Goal: Task Accomplishment & Management: Manage account settings

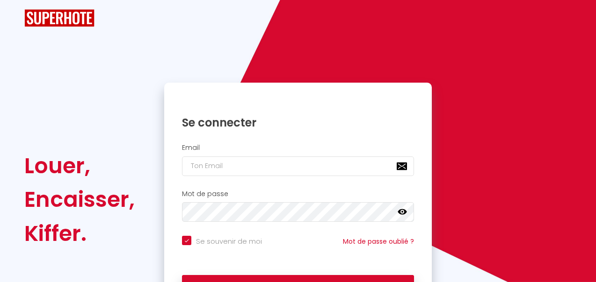
checkbox input "true"
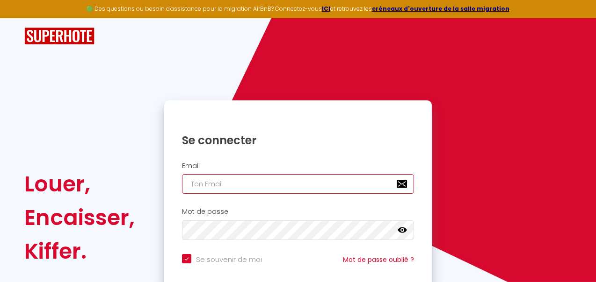
type input "[EMAIL_ADDRESS][DOMAIN_NAME]"
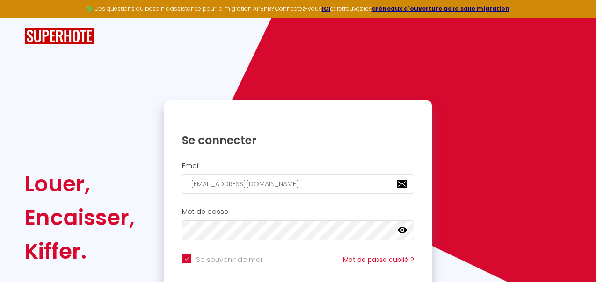
click at [402, 230] on icon at bounding box center [401, 231] width 9 height 6
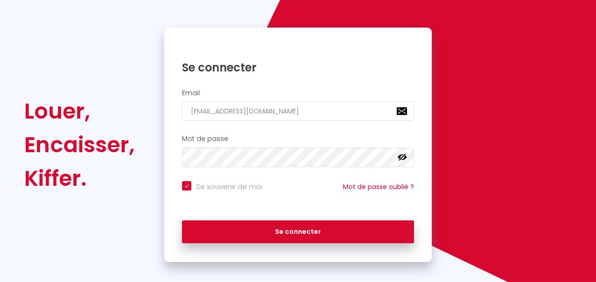
scroll to position [81, 0]
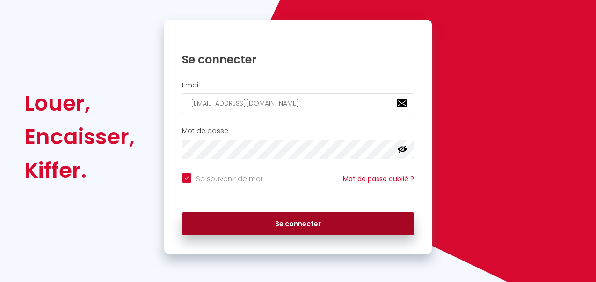
click at [294, 219] on button "Se connecter" at bounding box center [298, 224] width 232 height 23
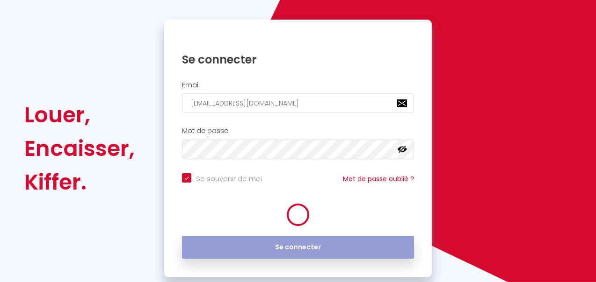
checkbox input "true"
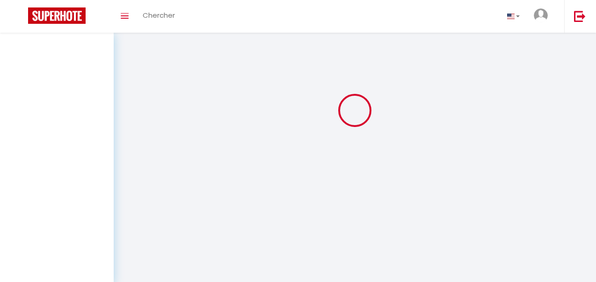
scroll to position [0, 0]
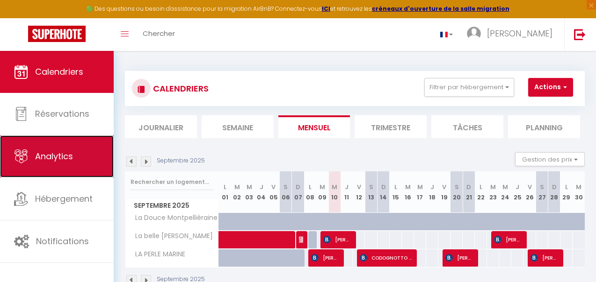
click at [29, 153] on link "Analytics" at bounding box center [57, 157] width 114 height 42
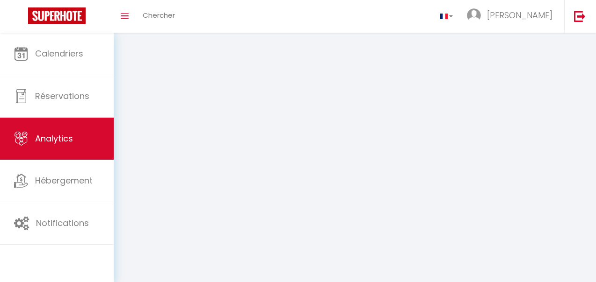
select select "2025"
select select "9"
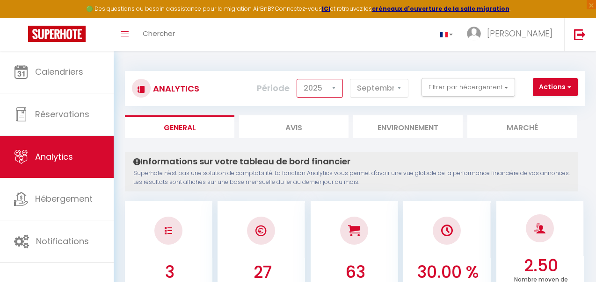
click at [335, 88] on select "2014 2015 2016 2017 2018 2019 2020 2021 2022 2023 2024 2025 2026 2027" at bounding box center [319, 88] width 46 height 19
click at [298, 79] on select "2014 2015 2016 2017 2018 2019 2020 2021 2022 2023 2024 2025 2026 2027" at bounding box center [319, 88] width 46 height 19
click at [334, 86] on select "2014 2015 2016 2017 2018 2019 2020 2021 2022 2023 2024 2025 2026 2027" at bounding box center [319, 88] width 46 height 19
select select "2024"
click at [298, 79] on select "2014 2015 2016 2017 2018 2019 2020 2021 2022 2023 2024 2025 2026 2027" at bounding box center [319, 88] width 46 height 19
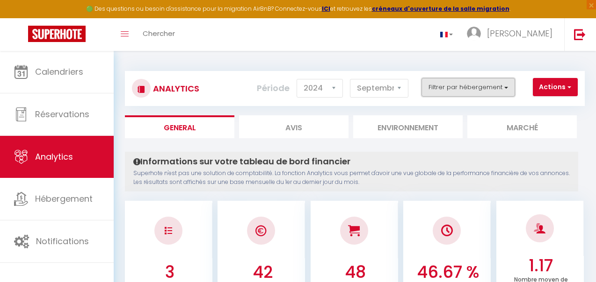
click at [482, 90] on button "Filtrer par hébergement" at bounding box center [467, 87] width 93 height 19
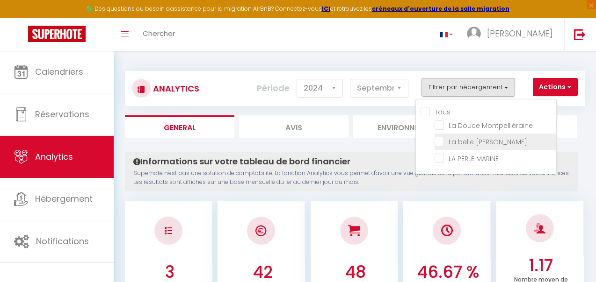
click at [439, 142] on Marianne "checkbox" at bounding box center [495, 141] width 122 height 9
checkbox Marianne "true"
checkbox Montpelliéraine "false"
checkbox MARINE "false"
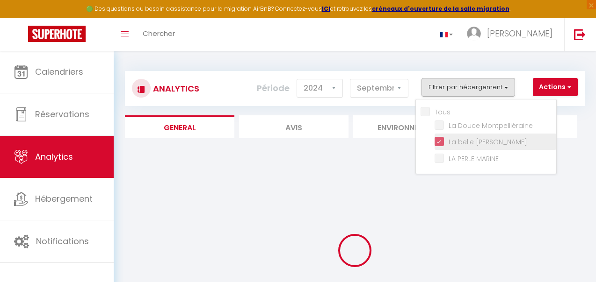
checkbox Montpelliéraine "false"
checkbox MARINE "false"
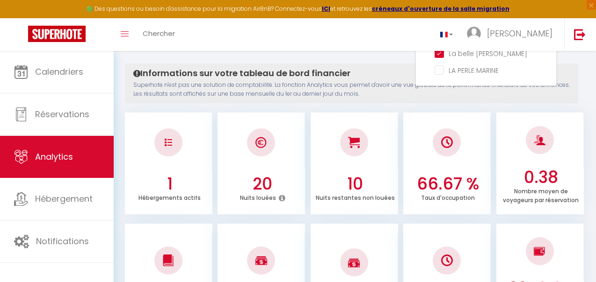
scroll to position [89, 0]
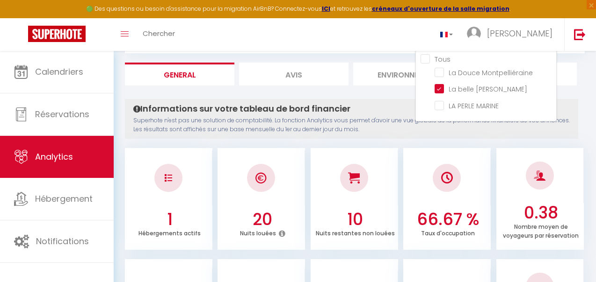
click at [435, 220] on h3 "66.67 %" at bounding box center [448, 220] width 80 height 20
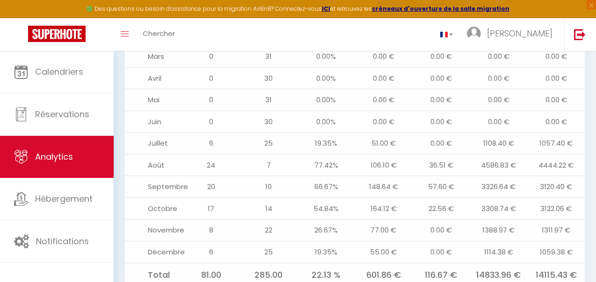
scroll to position [1096, 0]
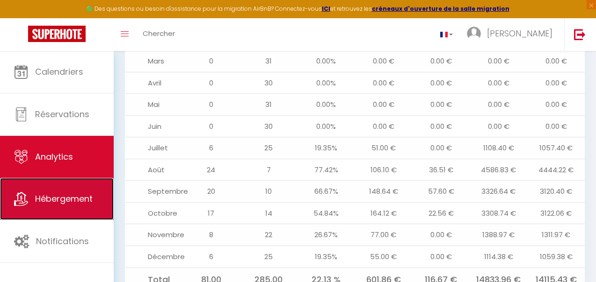
click at [49, 201] on span "Hébergement" at bounding box center [63, 199] width 57 height 12
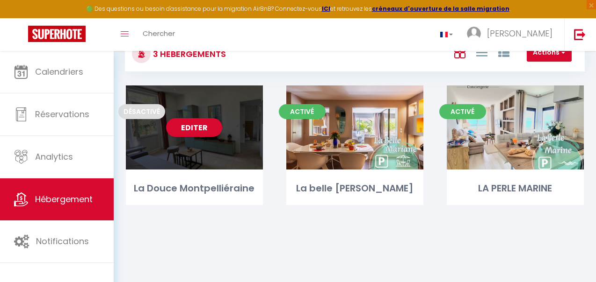
scroll to position [51, 0]
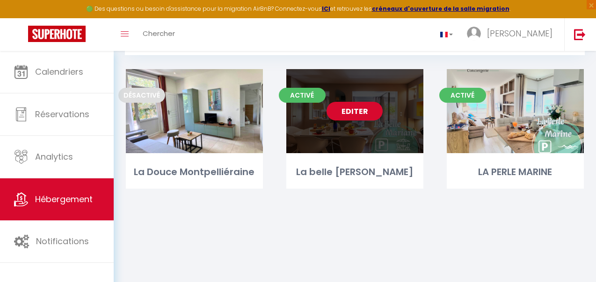
click at [347, 144] on div "Editer" at bounding box center [354, 111] width 137 height 84
click at [341, 149] on div "Editer" at bounding box center [354, 111] width 137 height 84
select select "3"
select select "2"
select select "1"
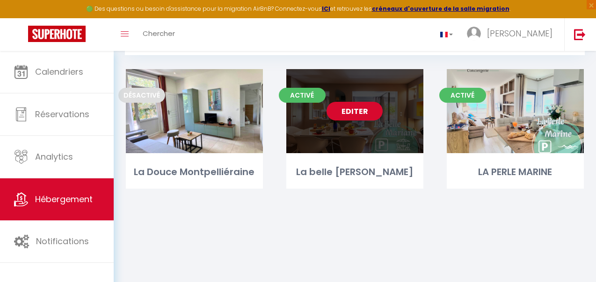
select select "1"
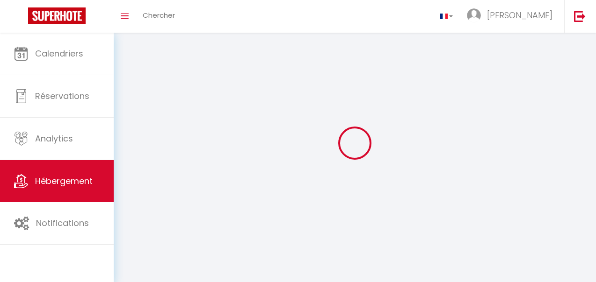
select select
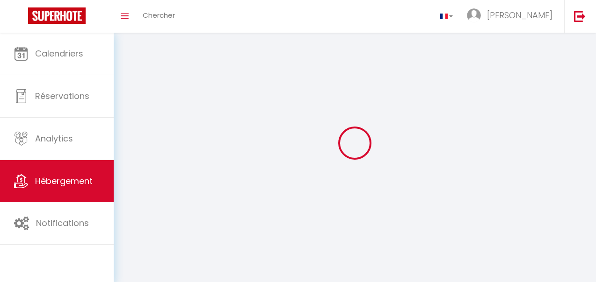
select select
checkbox input "false"
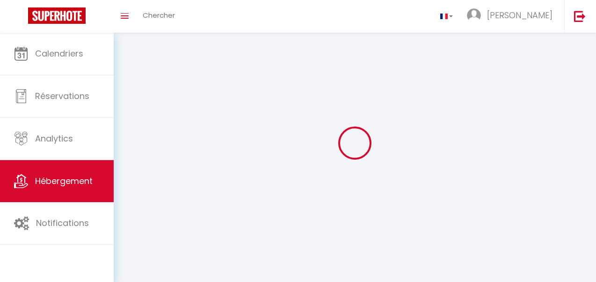
checkbox input "false"
select select
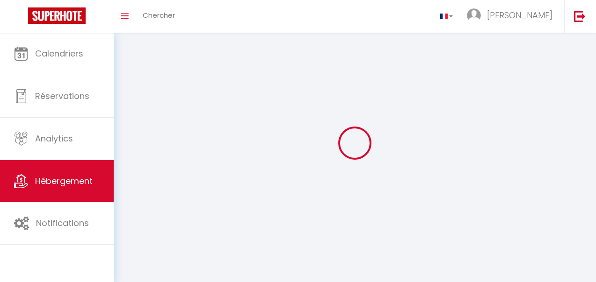
select select
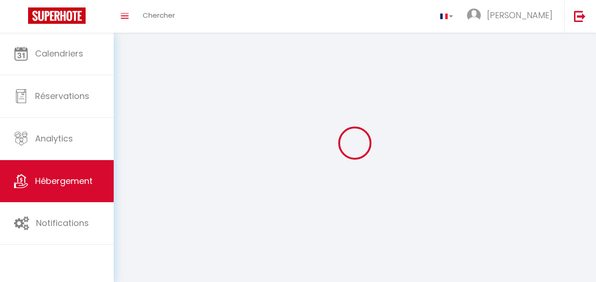
select select
checkbox input "false"
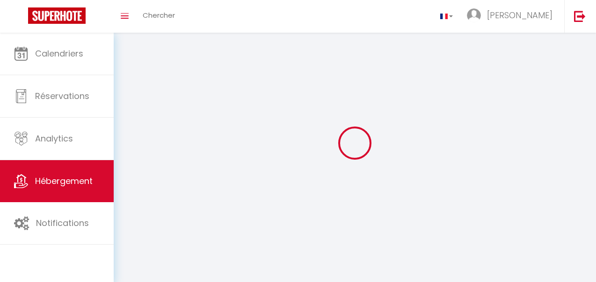
select select
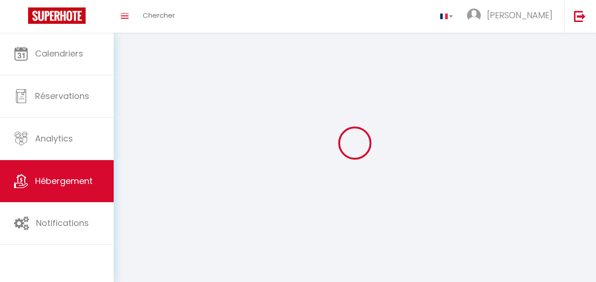
select select
checkbox input "false"
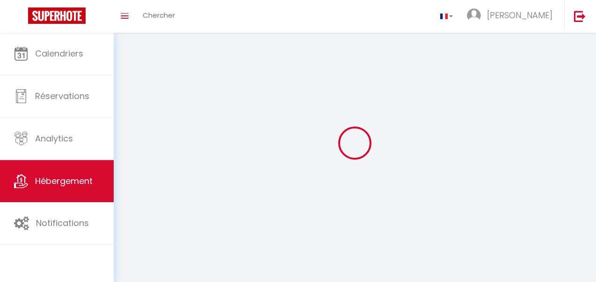
checkbox input "false"
select select
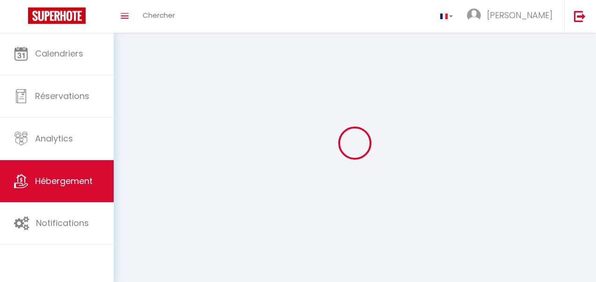
select select
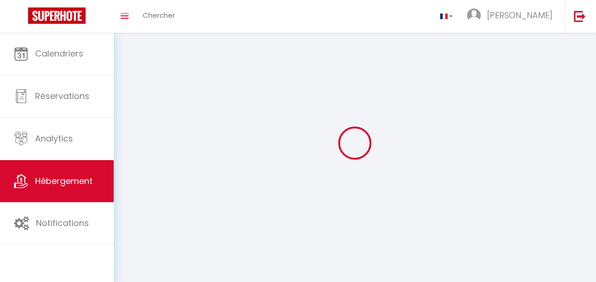
checkbox input "false"
select select
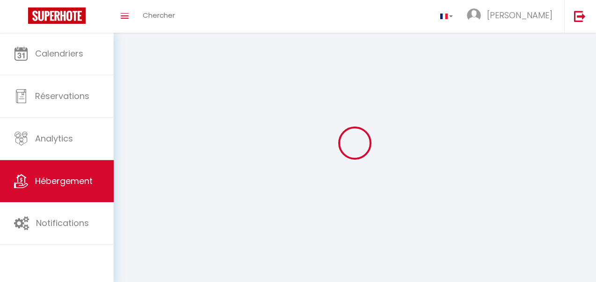
select select
select select "28"
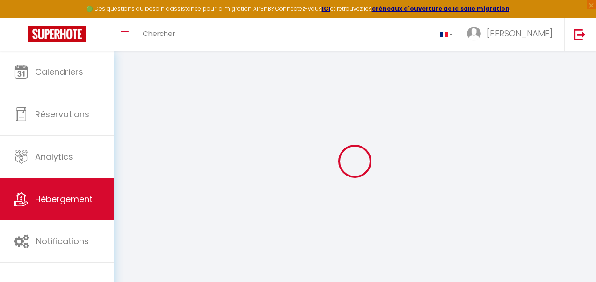
select select
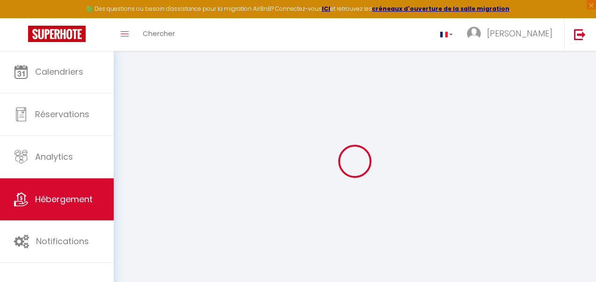
select select
checkbox input "false"
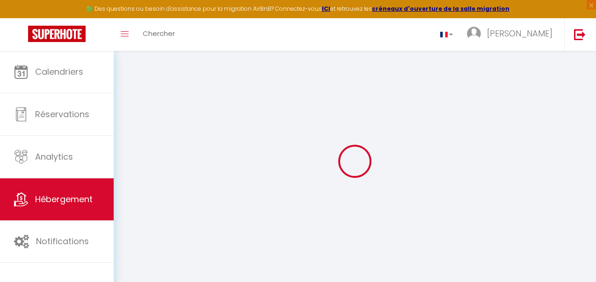
select select
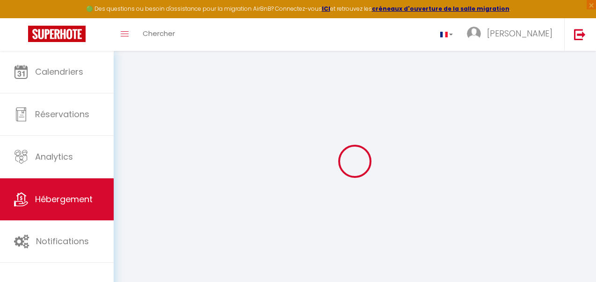
select select
checkbox input "false"
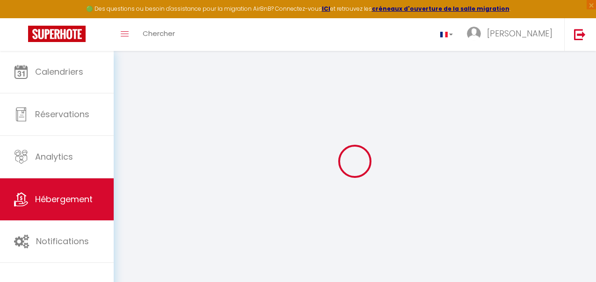
checkbox input "false"
select select
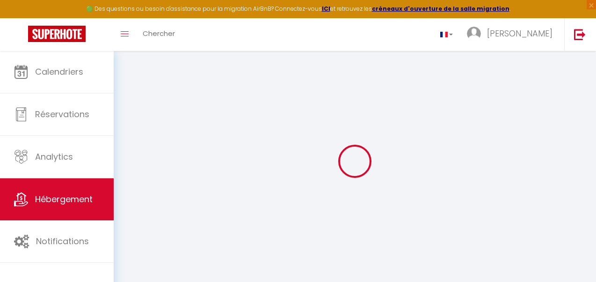
select select
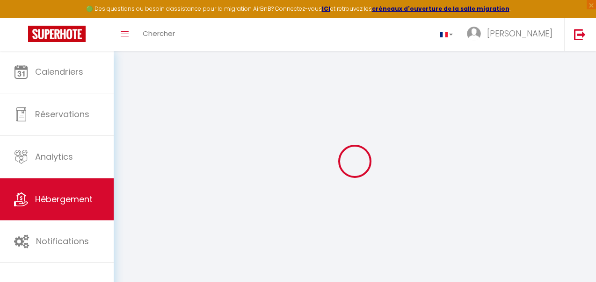
checkbox input "false"
select select
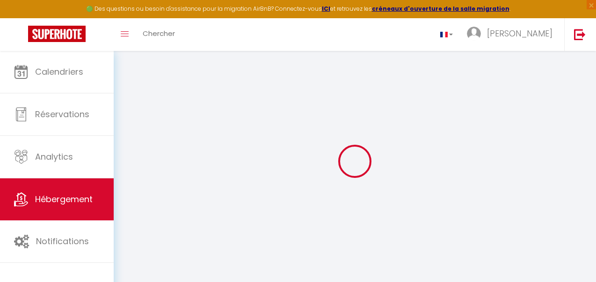
select select
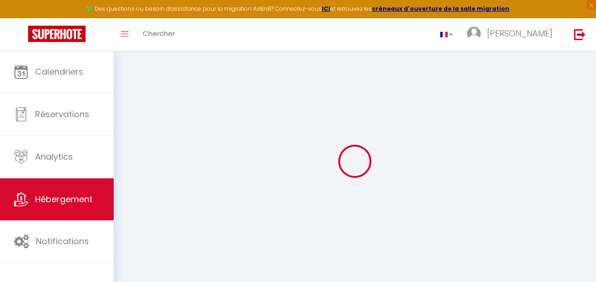
select select
checkbox input "false"
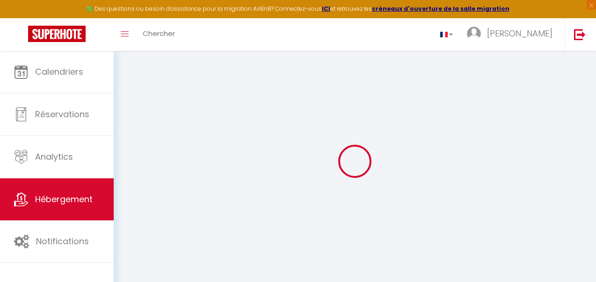
checkbox input "false"
select select
type input "La belle [PERSON_NAME]"
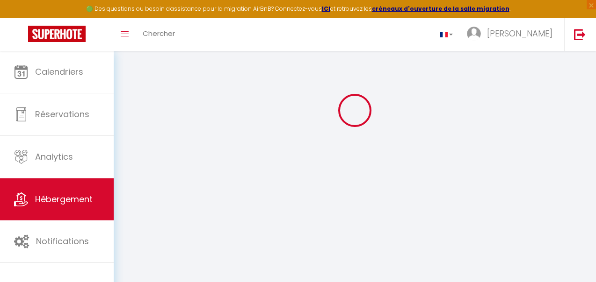
type input "[PERSON_NAME]"
type input "THOULOUZE"
type input "[STREET_ADDRESS]"
type input "34000"
type input "[GEOGRAPHIC_DATA]"
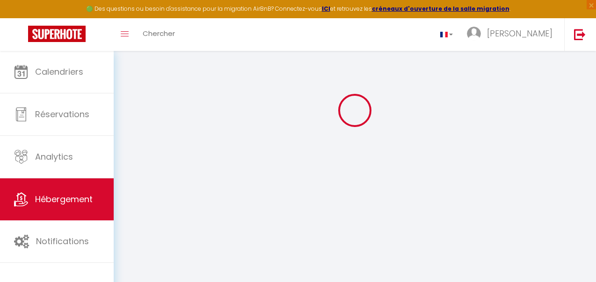
select select "2"
type input "150"
type input "79"
type input "7.2"
type input "6.62"
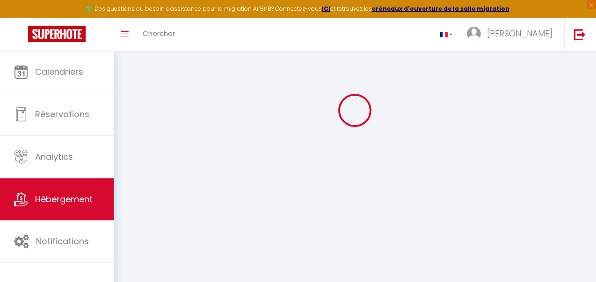
type input "500"
select select
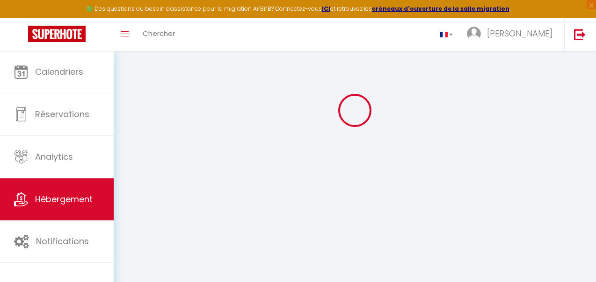
select select
type input "[STREET_ADDRESS]"
type input "34000"
type input "[GEOGRAPHIC_DATA]"
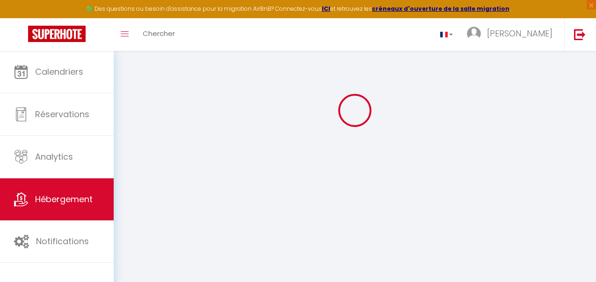
type input "[EMAIL_ADDRESS][DOMAIN_NAME]"
select select
checkbox input "false"
checkbox input "true"
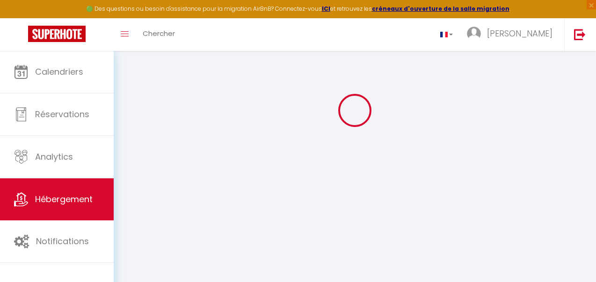
checkbox input "false"
radio input "true"
select select
type input "24"
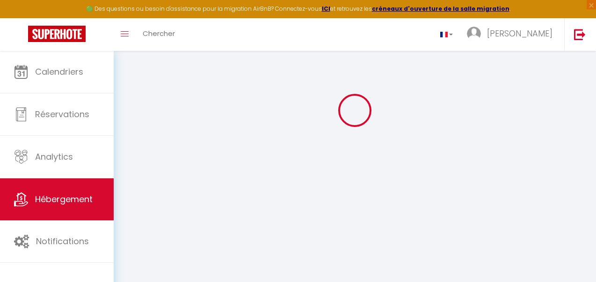
type input "79"
type input "0"
select select
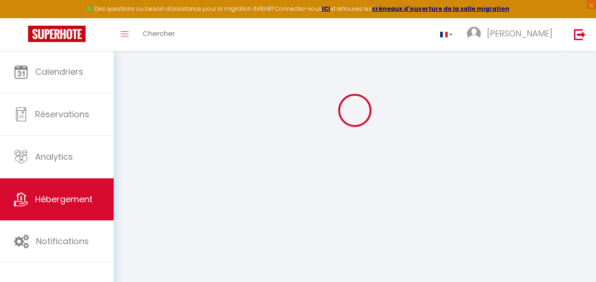
select select
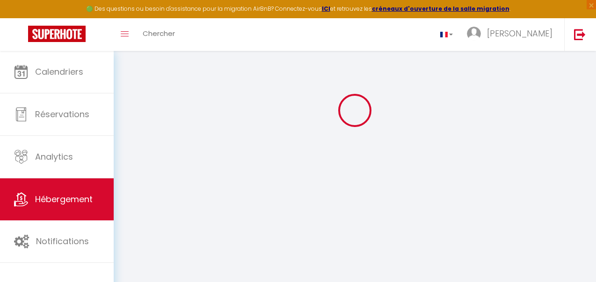
select select
checkbox input "false"
checkbox input "true"
checkbox input "false"
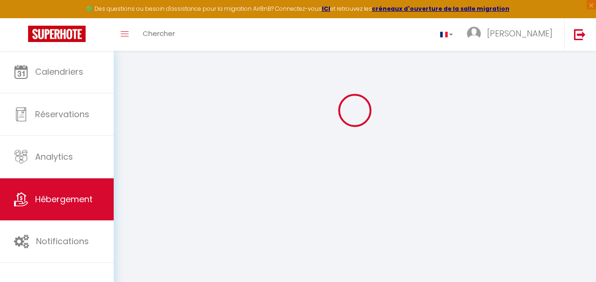
select select
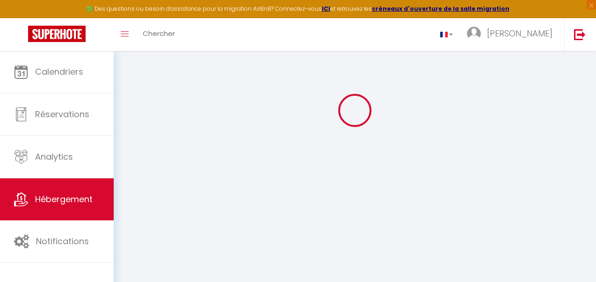
select select
checkbox input "false"
checkbox input "true"
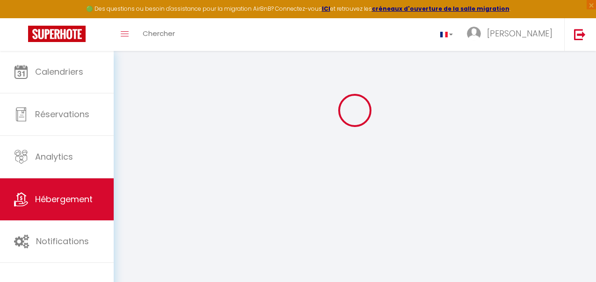
checkbox input "true"
checkbox input "false"
select select
checkbox input "false"
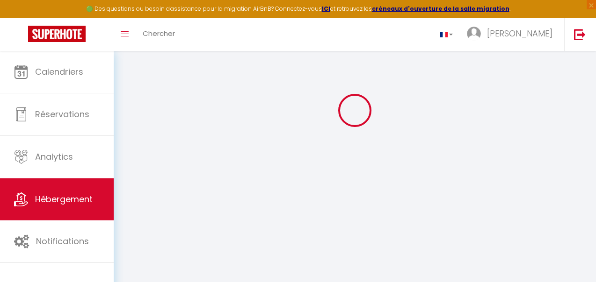
checkbox input "true"
checkbox input "false"
select select
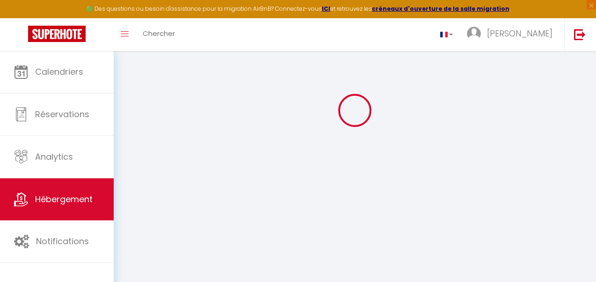
checkbox input "false"
checkbox input "true"
checkbox input "false"
select select
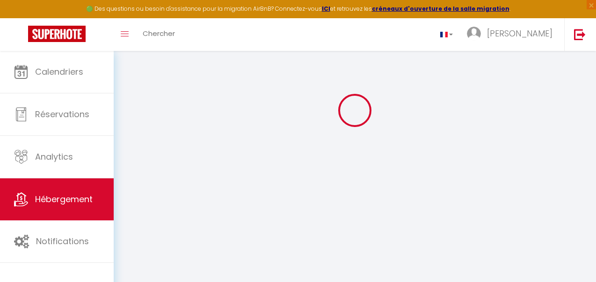
select select "16:00"
select select
select select "10:00"
select select "15"
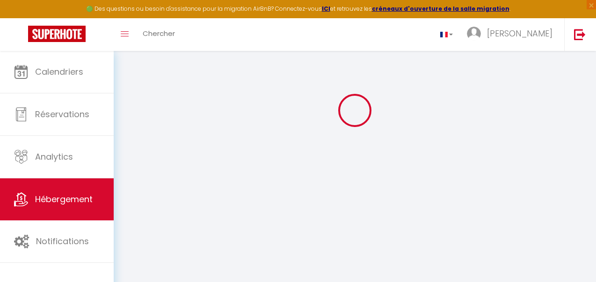
select select "16:00"
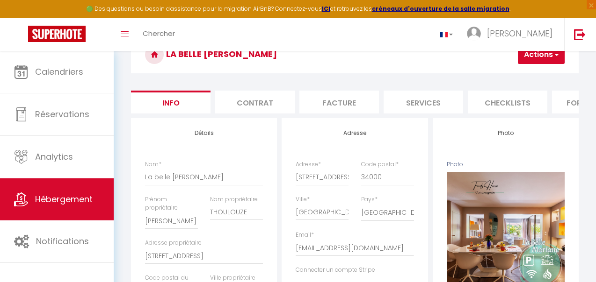
select select
checkbox input "false"
checkbox input "true"
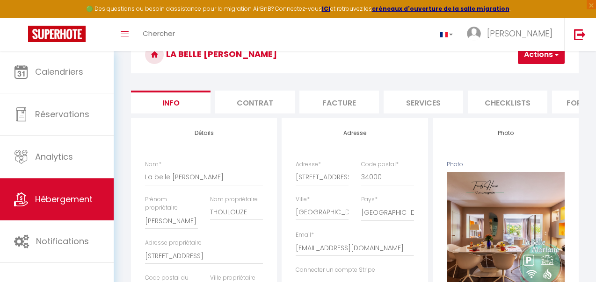
checkbox input "false"
select select
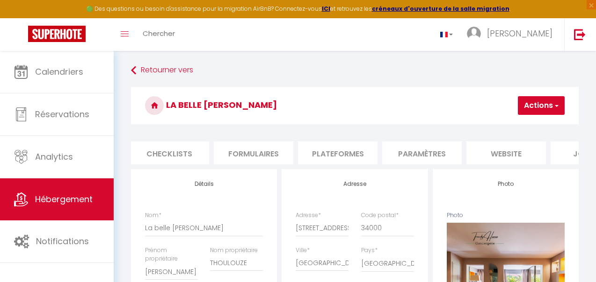
scroll to position [0, 394]
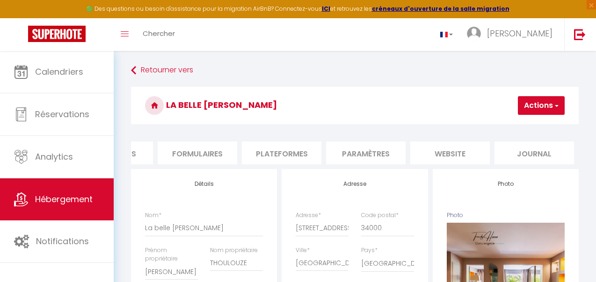
select select
click at [528, 155] on li "Journal" at bounding box center [533, 153] width 79 height 23
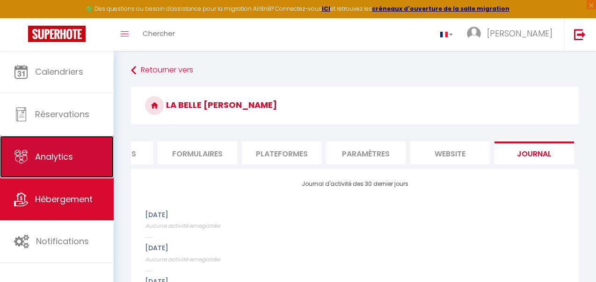
click at [75, 158] on link "Analytics" at bounding box center [57, 157] width 114 height 42
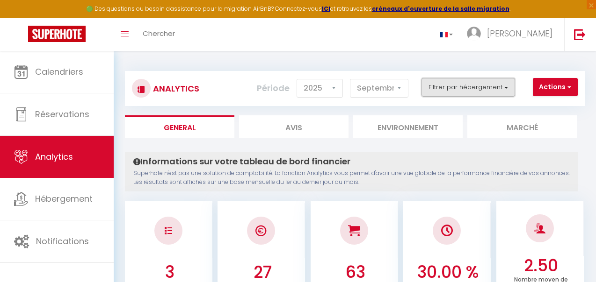
click at [431, 93] on button "Filtrer par hébergement" at bounding box center [467, 87] width 93 height 19
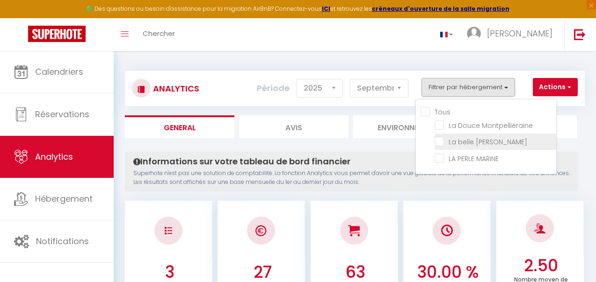
click at [441, 143] on Marianne "checkbox" at bounding box center [495, 141] width 122 height 9
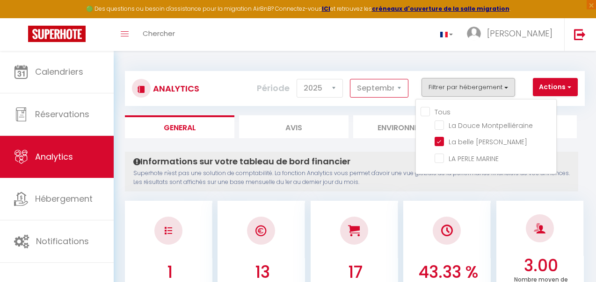
click at [375, 89] on select "[PERSON_NAME] Mars [PERSON_NAME] Juin Juillet Août Septembre Octobre Novembre D…" at bounding box center [379, 88] width 58 height 19
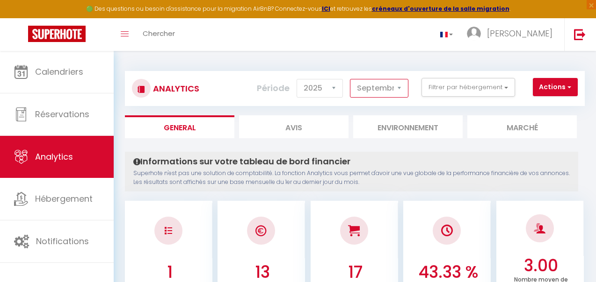
click at [350, 79] on select "[PERSON_NAME] Mars [PERSON_NAME] Juin Juillet Août Septembre Octobre Novembre D…" at bounding box center [379, 88] width 58 height 19
click at [336, 88] on select "2014 2015 2016 2017 2018 2019 2020 2021 2022 2023 2024 2025 2026 2027" at bounding box center [319, 88] width 46 height 19
click at [298, 79] on select "2014 2015 2016 2017 2018 2019 2020 2021 2022 2023 2024 2025 2026 2027" at bounding box center [319, 88] width 46 height 19
click at [402, 88] on select "[PERSON_NAME] Mars [PERSON_NAME] Juin Juillet Août Septembre Octobre Novembre D…" at bounding box center [379, 88] width 58 height 19
